Goal: Transaction & Acquisition: Download file/media

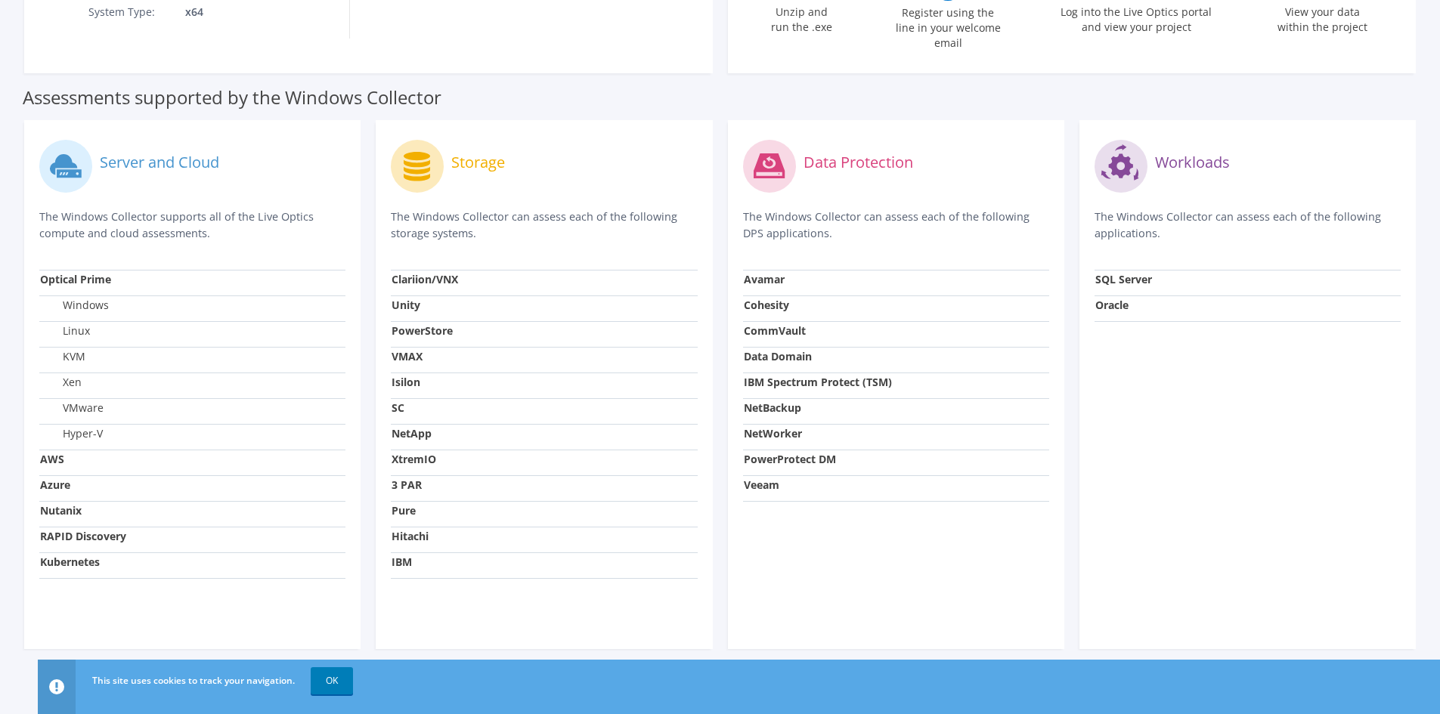
scroll to position [31, 0]
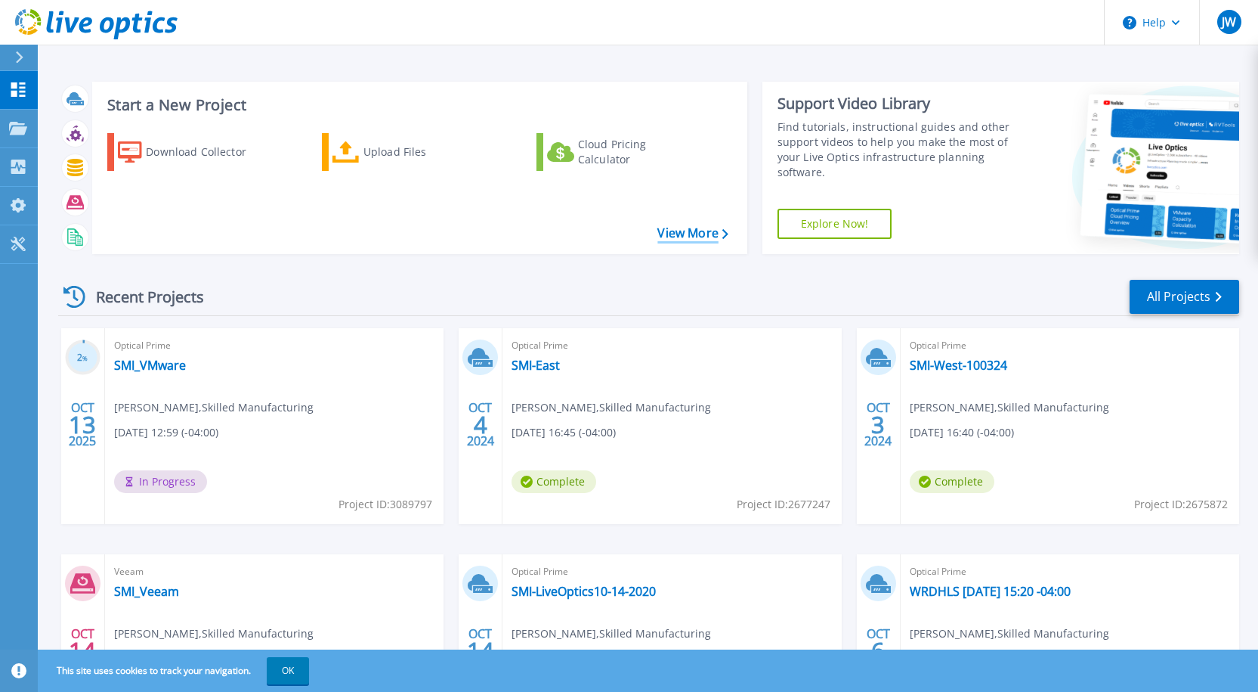
click at [670, 237] on link "View More" at bounding box center [693, 233] width 70 height 14
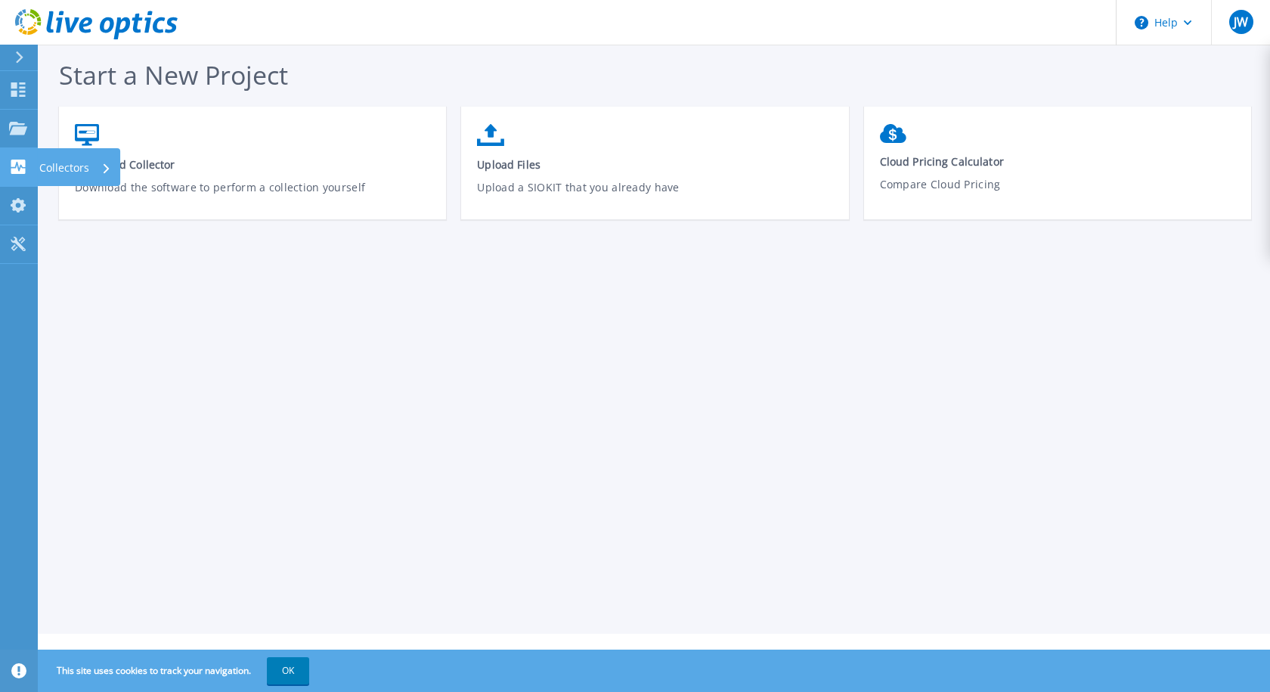
click at [44, 166] on p "Collectors" at bounding box center [64, 167] width 50 height 39
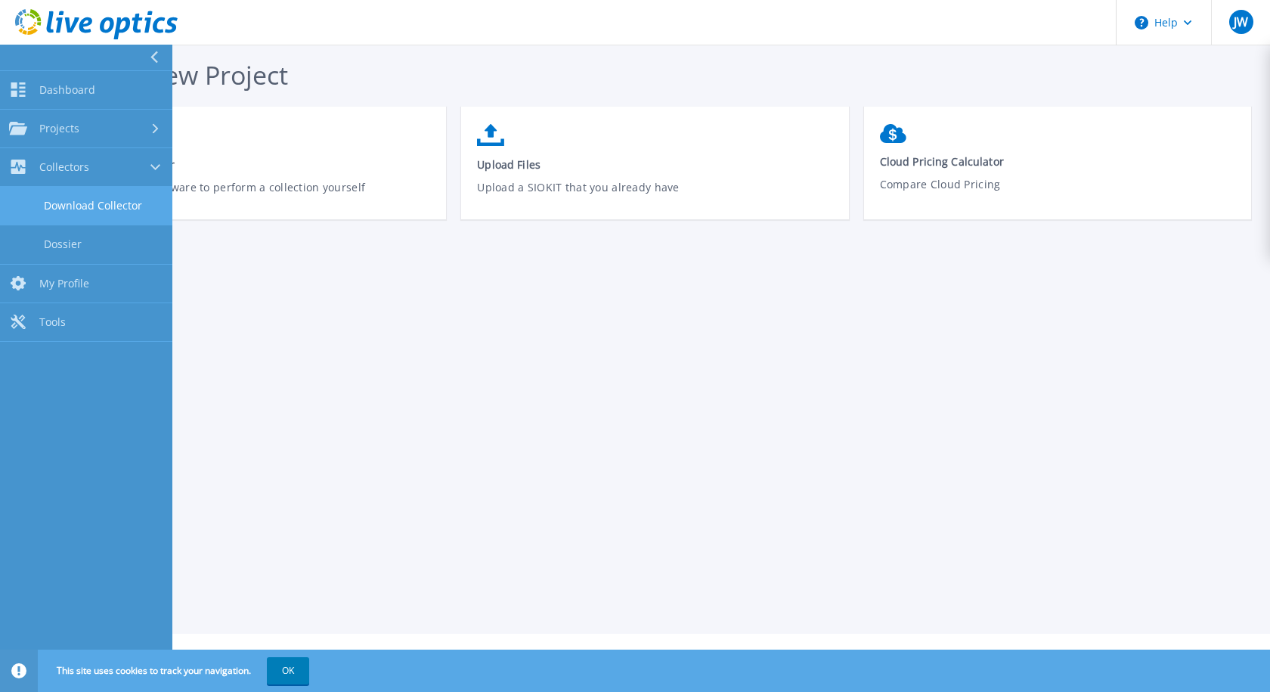
click at [140, 203] on link "Download Collector" at bounding box center [86, 206] width 172 height 39
